Goal: Transaction & Acquisition: Purchase product/service

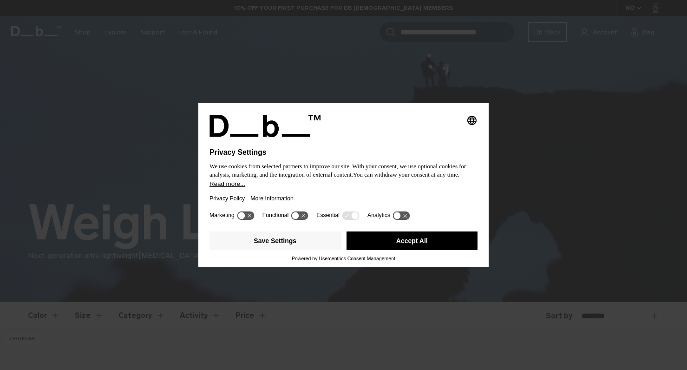
click at [412, 245] on button "Accept All" at bounding box center [413, 240] width 132 height 19
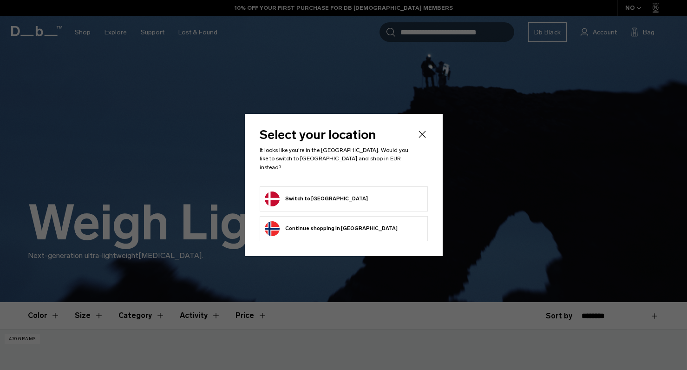
click at [367, 196] on form "Switch to [GEOGRAPHIC_DATA]" at bounding box center [344, 198] width 158 height 15
click at [423, 139] on icon "Close" at bounding box center [422, 134] width 11 height 11
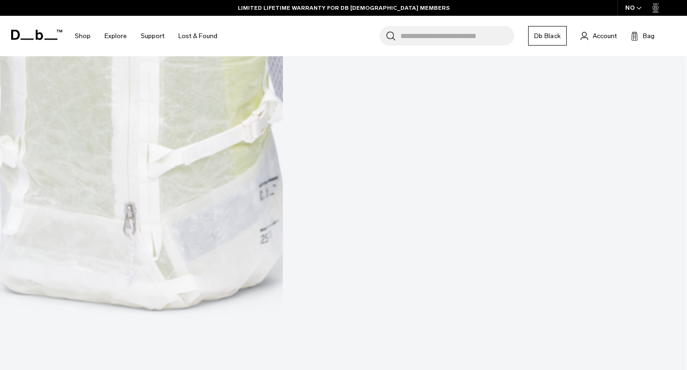
scroll to position [656, 0]
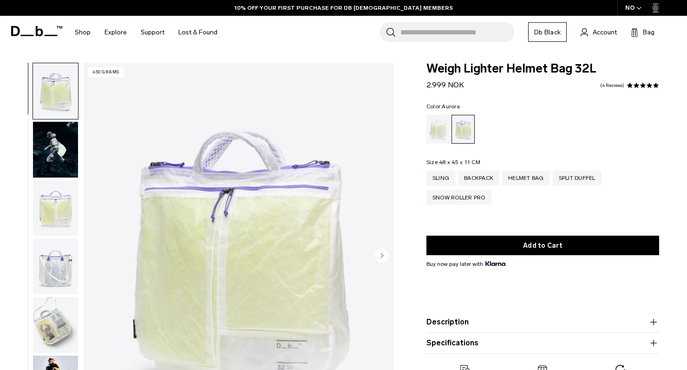
click at [41, 206] on img "button" at bounding box center [55, 208] width 45 height 56
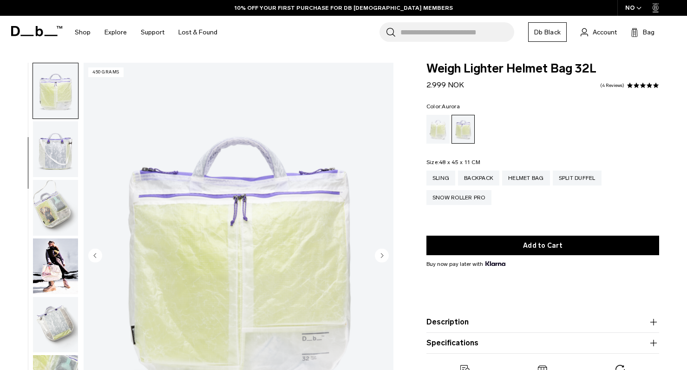
click at [66, 139] on img "button" at bounding box center [55, 149] width 45 height 56
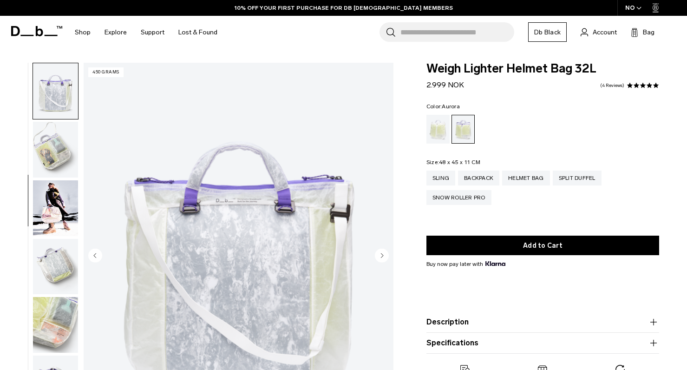
click at [66, 139] on img "button" at bounding box center [55, 150] width 45 height 56
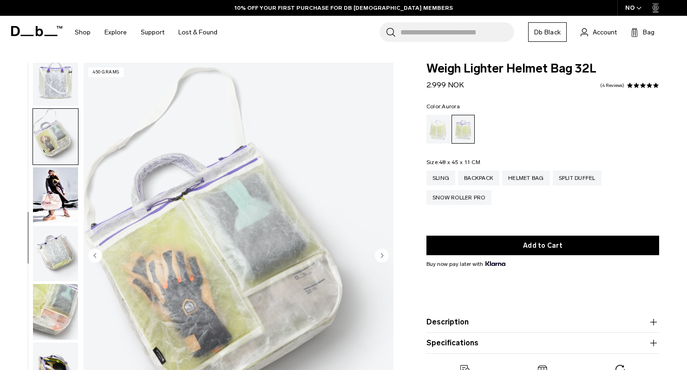
scroll to position [196, 0]
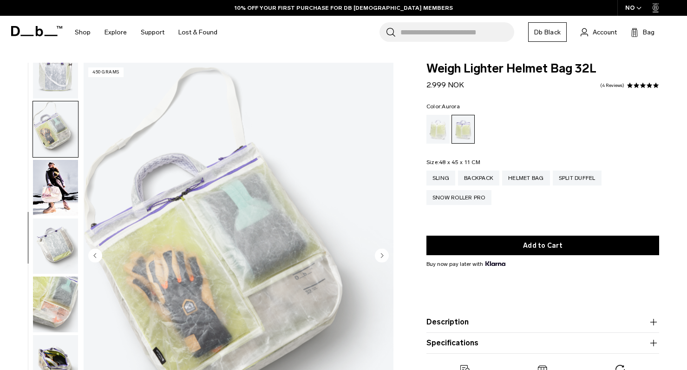
click at [66, 150] on img "button" at bounding box center [55, 129] width 45 height 56
click at [60, 174] on img "button" at bounding box center [55, 188] width 45 height 56
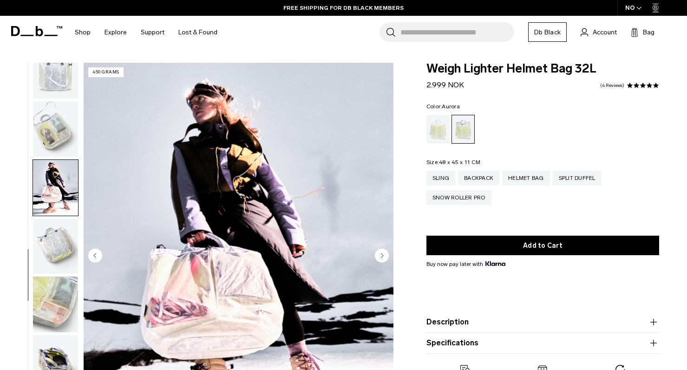
click at [61, 253] on img "button" at bounding box center [55, 246] width 45 height 56
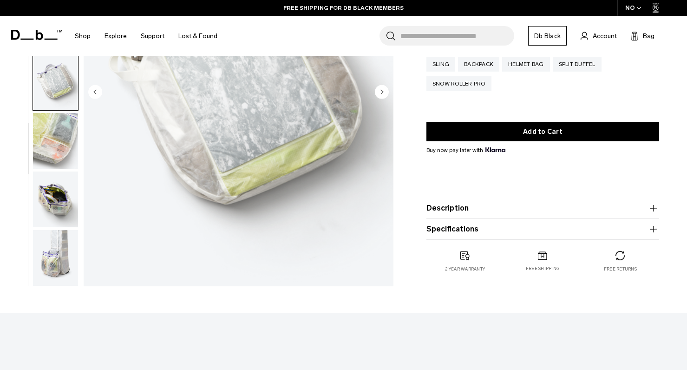
scroll to position [163, 0]
click at [55, 214] on img "button" at bounding box center [55, 200] width 45 height 56
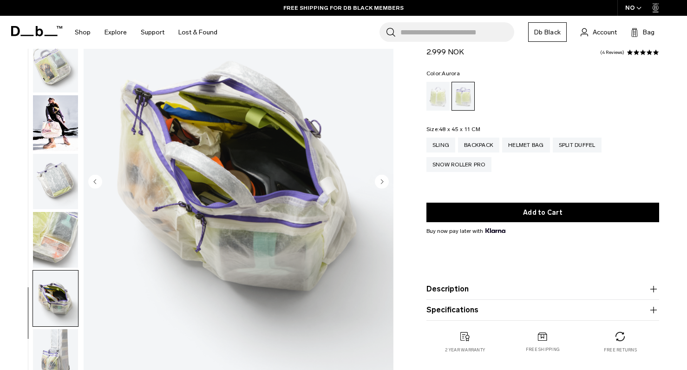
scroll to position [188, 0]
click at [49, 311] on img "button" at bounding box center [55, 297] width 45 height 56
click at [50, 348] on img "button" at bounding box center [55, 356] width 45 height 56
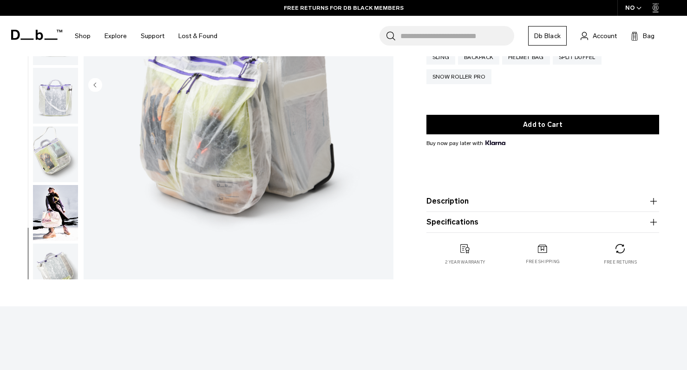
scroll to position [0, 0]
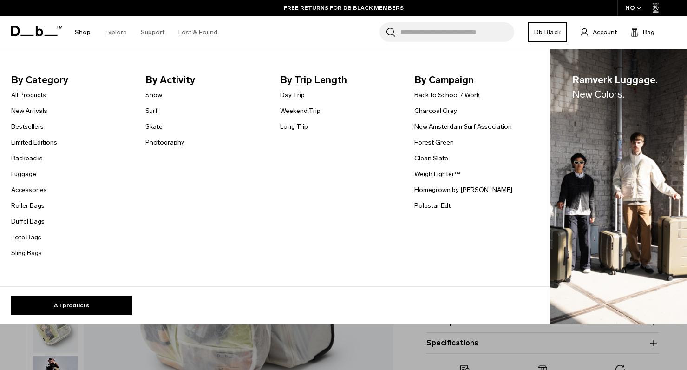
click at [82, 30] on link "Shop" at bounding box center [83, 32] width 16 height 33
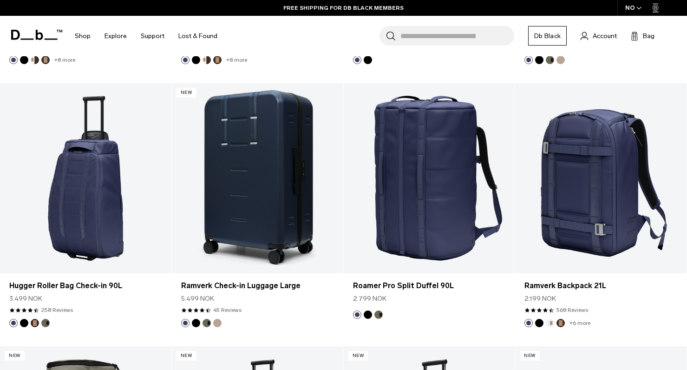
scroll to position [1885, 0]
